Goal: Complete application form: Complete application form

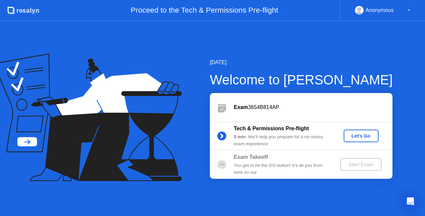
click at [355, 133] on div "Let's Go" at bounding box center [361, 135] width 30 height 5
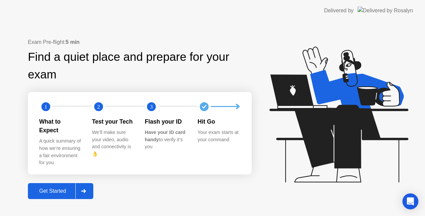
click at [57, 188] on div "Get Started" at bounding box center [52, 191] width 45 height 6
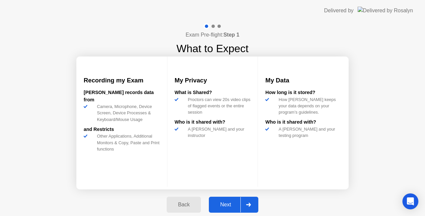
click at [227, 205] on div "Next" at bounding box center [226, 204] width 30 height 6
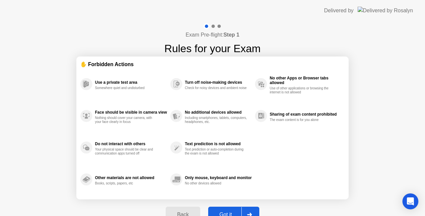
click at [230, 208] on button "Got it" at bounding box center [233, 214] width 51 height 16
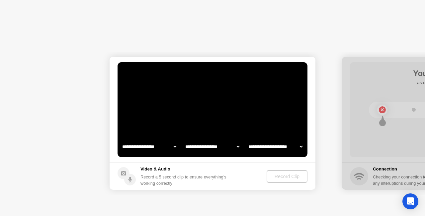
select select "**********"
select select "*******"
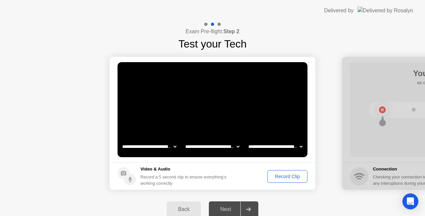
click at [280, 176] on div "Record Clip" at bounding box center [287, 176] width 36 height 5
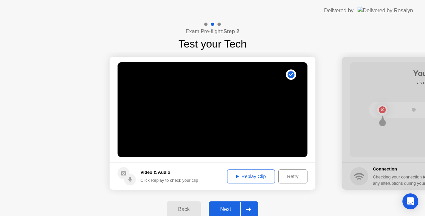
click at [257, 174] on div "Replay Clip" at bounding box center [250, 176] width 43 height 5
click at [289, 175] on div "Retry" at bounding box center [292, 176] width 25 height 5
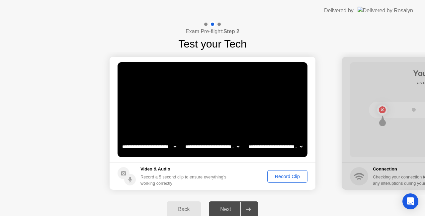
click at [289, 175] on div "Record Clip" at bounding box center [287, 176] width 36 height 5
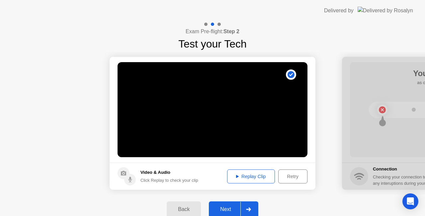
click at [230, 207] on div "Next" at bounding box center [226, 209] width 30 height 6
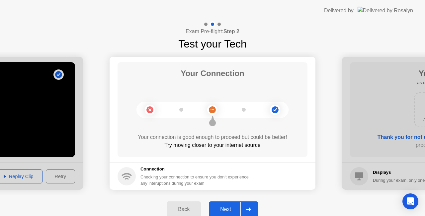
click at [229, 210] on div "Next" at bounding box center [226, 209] width 30 height 6
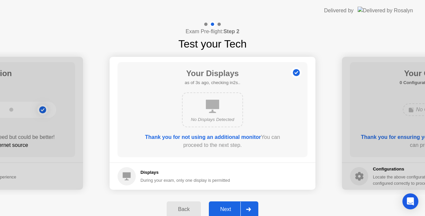
click at [229, 210] on div "Next" at bounding box center [226, 209] width 30 height 6
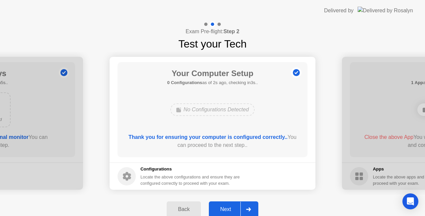
click at [229, 210] on div "Next" at bounding box center [226, 209] width 30 height 6
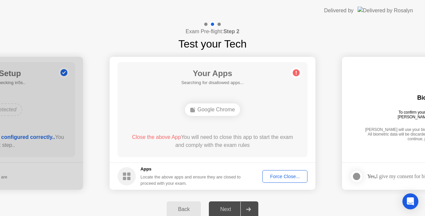
click at [277, 175] on div "Force Close..." at bounding box center [284, 176] width 40 height 5
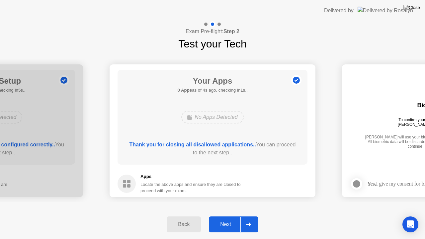
click at [226, 215] on div "Next" at bounding box center [226, 224] width 30 height 6
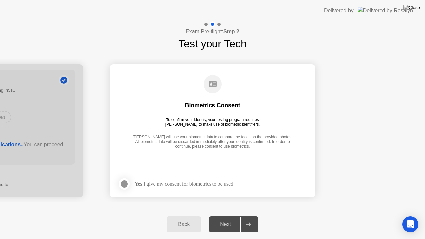
click at [125, 181] on div at bounding box center [124, 184] width 8 height 8
click at [223, 215] on div "Next" at bounding box center [226, 224] width 30 height 6
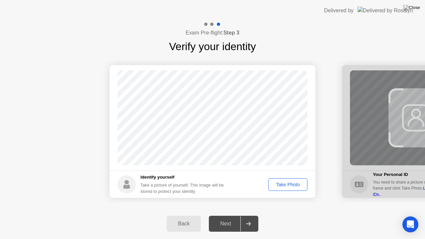
click at [280, 183] on div "Take Photo" at bounding box center [287, 184] width 35 height 5
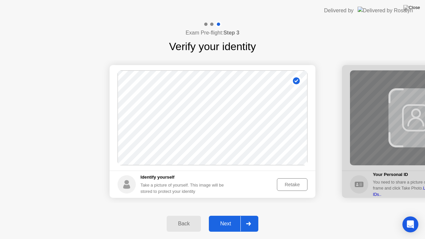
click at [227, 215] on div "Next" at bounding box center [226, 224] width 30 height 6
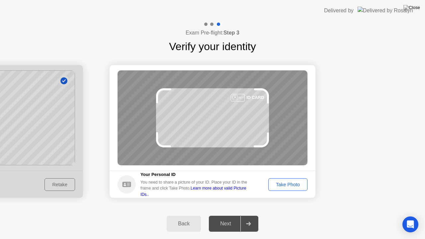
click at [277, 185] on div "Take Photo" at bounding box center [287, 184] width 35 height 5
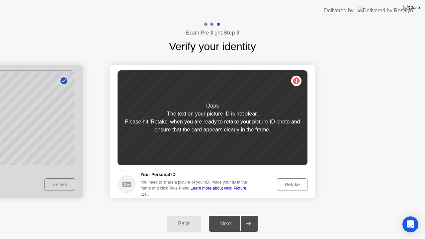
click at [291, 184] on div "Retake" at bounding box center [292, 184] width 26 height 5
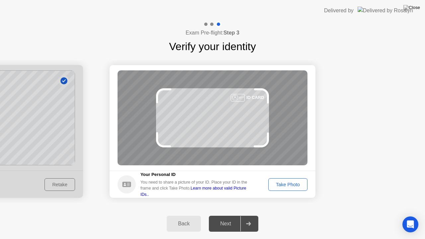
click at [291, 184] on div "Take Photo" at bounding box center [287, 184] width 35 height 5
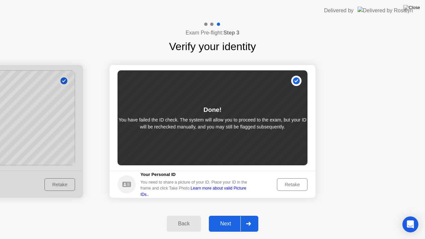
click at [288, 185] on div "Retake" at bounding box center [292, 184] width 26 height 5
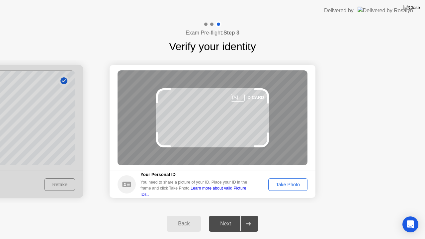
click at [288, 185] on div "Take Photo" at bounding box center [287, 184] width 35 height 5
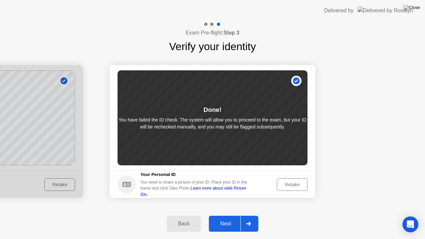
click at [288, 185] on div "Retake" at bounding box center [292, 184] width 26 height 5
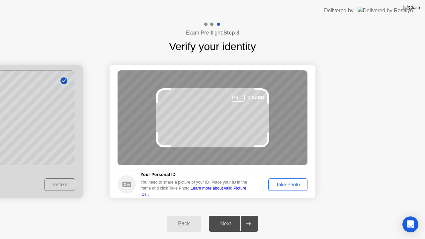
click at [286, 183] on div "Take Photo" at bounding box center [287, 184] width 35 height 5
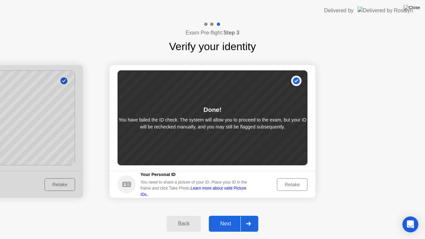
click at [286, 183] on div "Retake" at bounding box center [292, 184] width 26 height 5
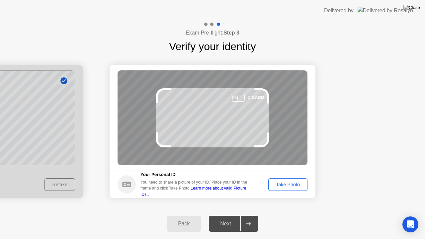
click at [288, 182] on div "Take Photo" at bounding box center [287, 184] width 35 height 5
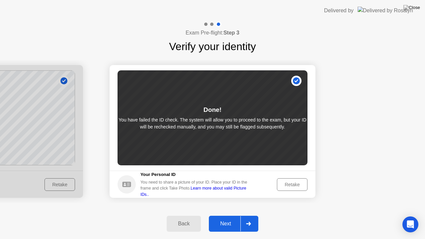
click at [225, 215] on div "Next" at bounding box center [226, 224] width 30 height 6
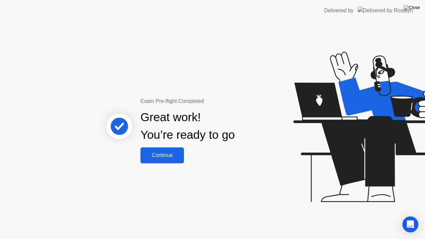
click at [170, 153] on div "Continue" at bounding box center [161, 155] width 39 height 6
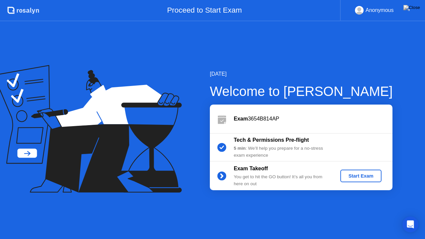
click at [353, 175] on div "Start Exam" at bounding box center [361, 175] width 36 height 5
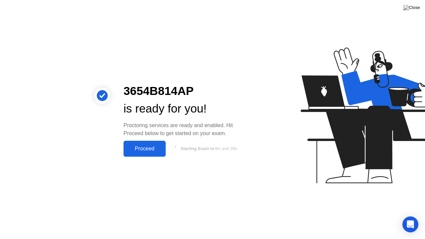
click at [150, 147] on div "Proceed" at bounding box center [144, 149] width 38 height 6
